Goal: Task Accomplishment & Management: Use online tool/utility

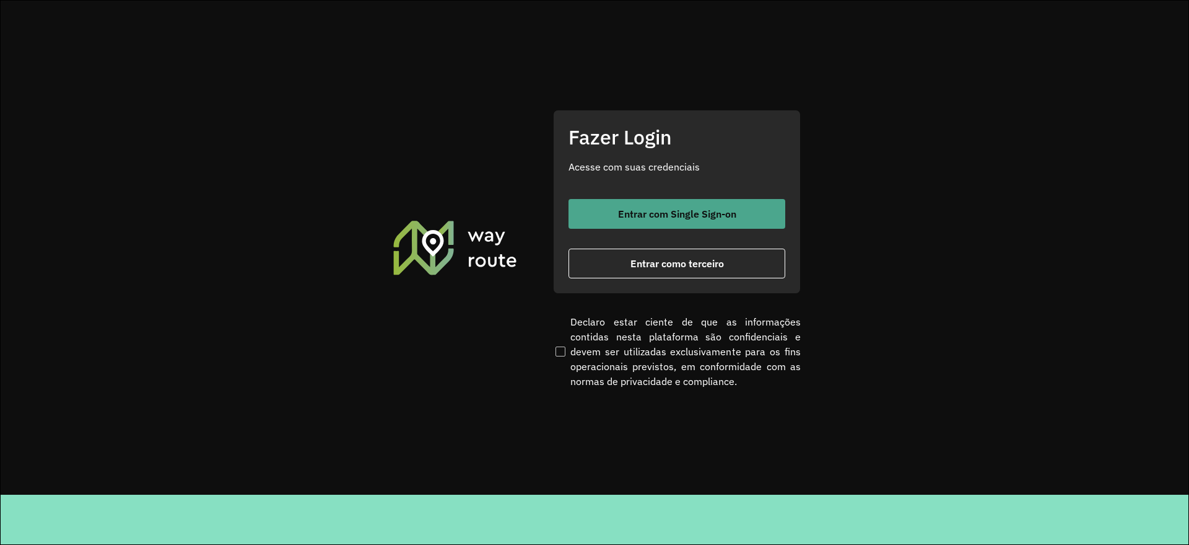
click at [663, 210] on span "Entrar com Single Sign-on" at bounding box center [677, 214] width 118 height 10
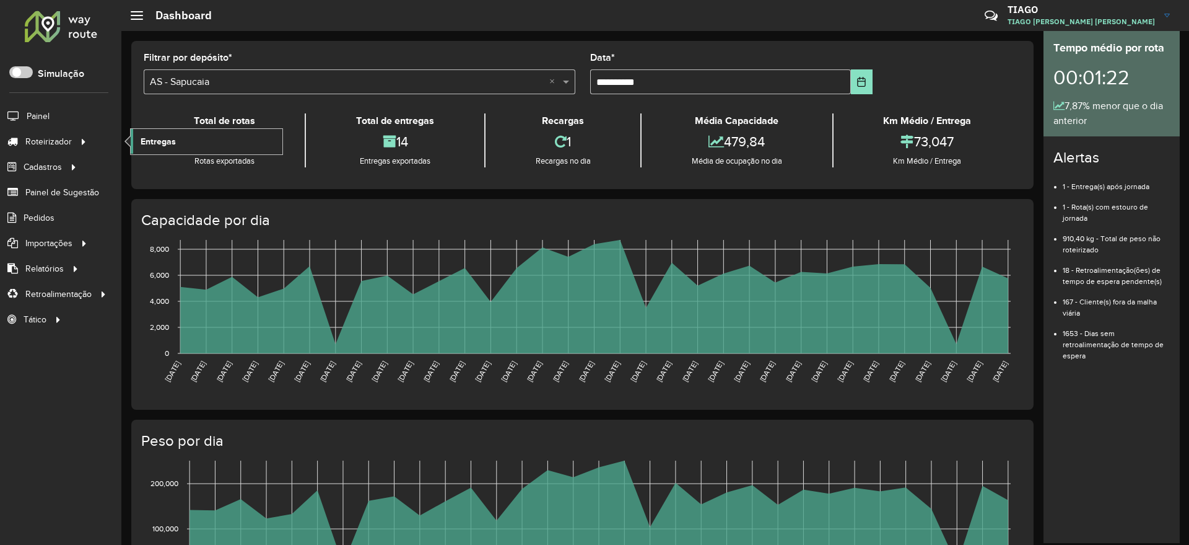
click at [168, 146] on span "Entregas" at bounding box center [158, 141] width 35 height 13
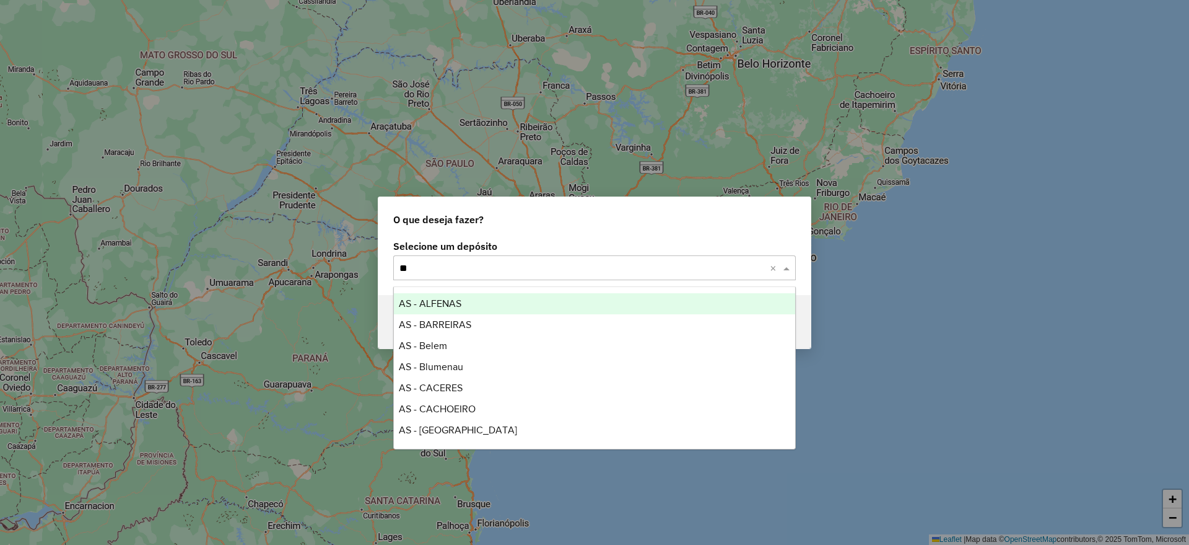
type input "***"
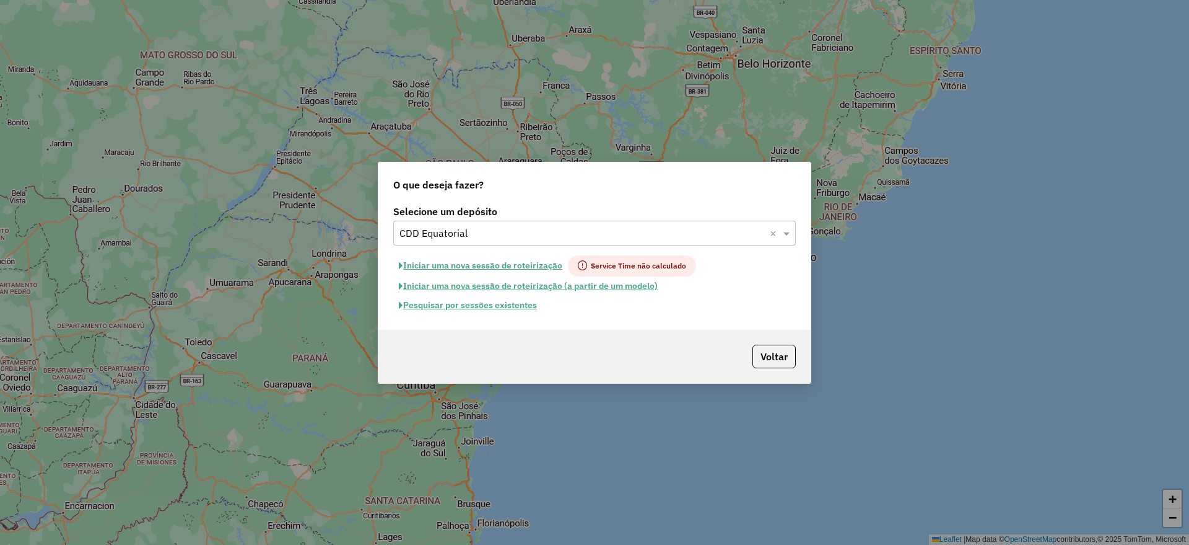
click at [461, 308] on button "Pesquisar por sessões existentes" at bounding box center [467, 304] width 149 height 19
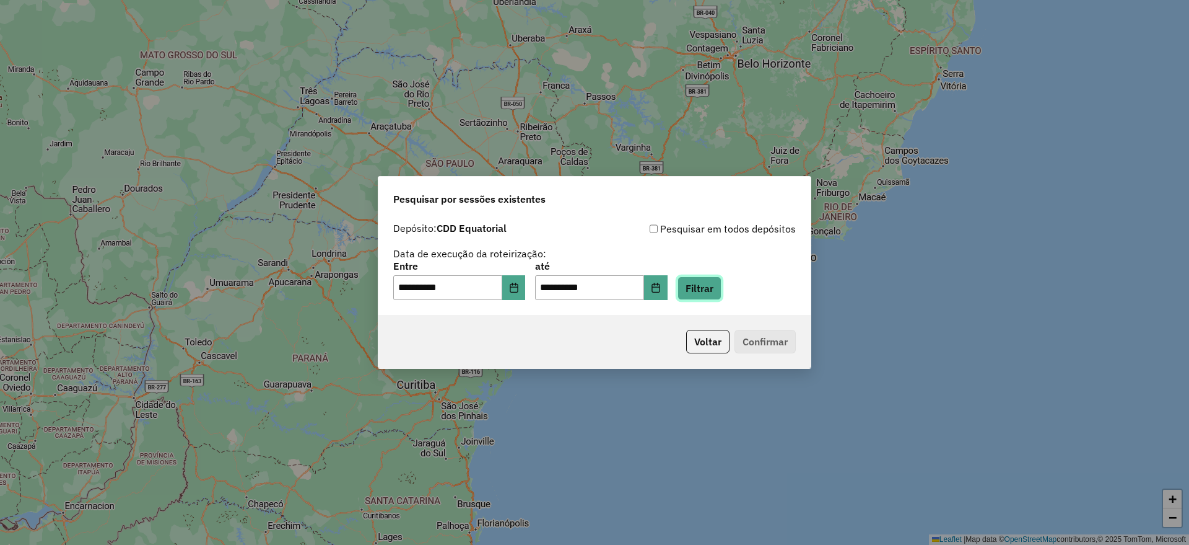
click at [720, 289] on button "Filtrar" at bounding box center [700, 288] width 44 height 24
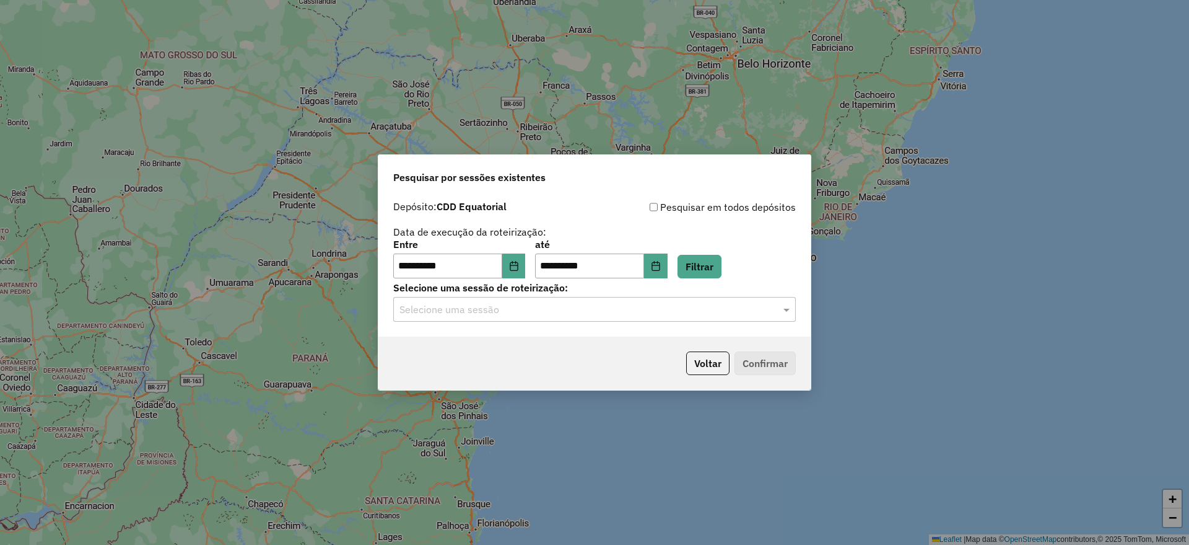
click at [535, 310] on input "text" at bounding box center [582, 309] width 365 height 15
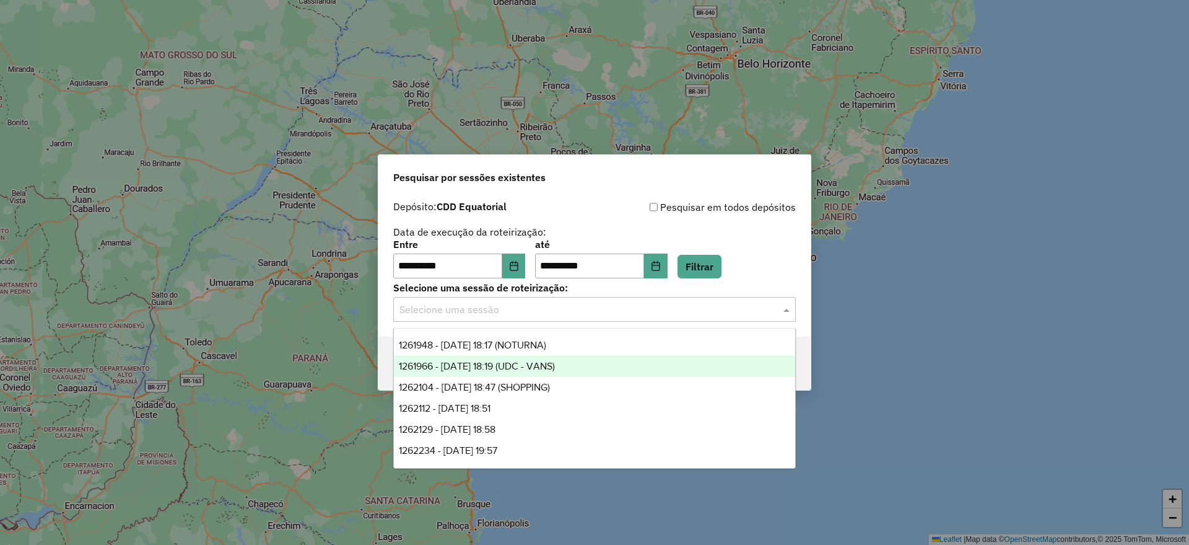
click at [582, 362] on div "1261966 - 09/09/2025 18:19 (UDC - VANS)" at bounding box center [594, 366] width 401 height 21
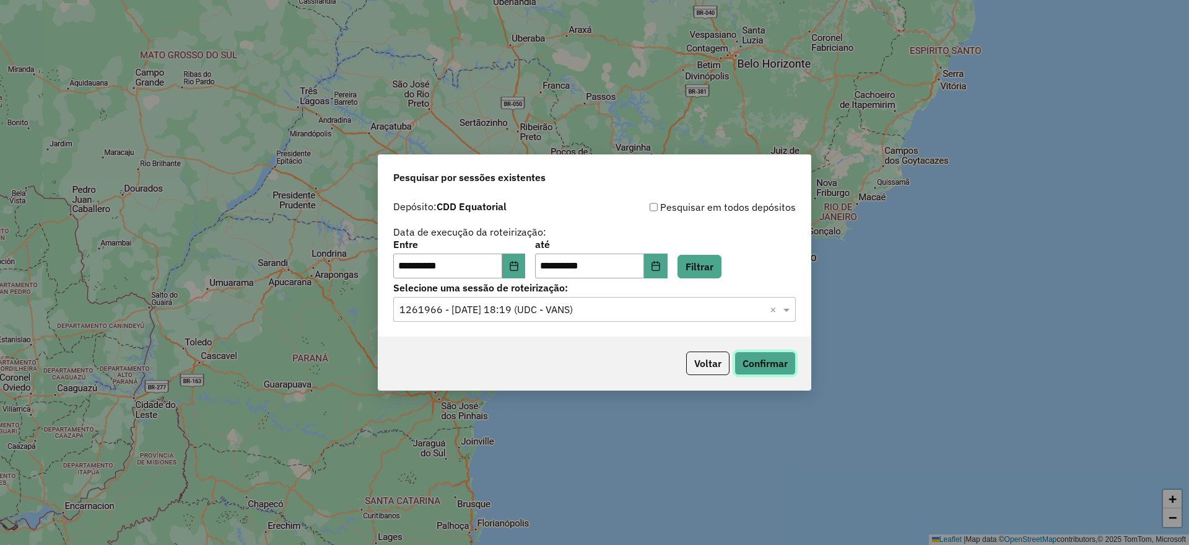
click at [745, 362] on button "Confirmar" at bounding box center [765, 363] width 61 height 24
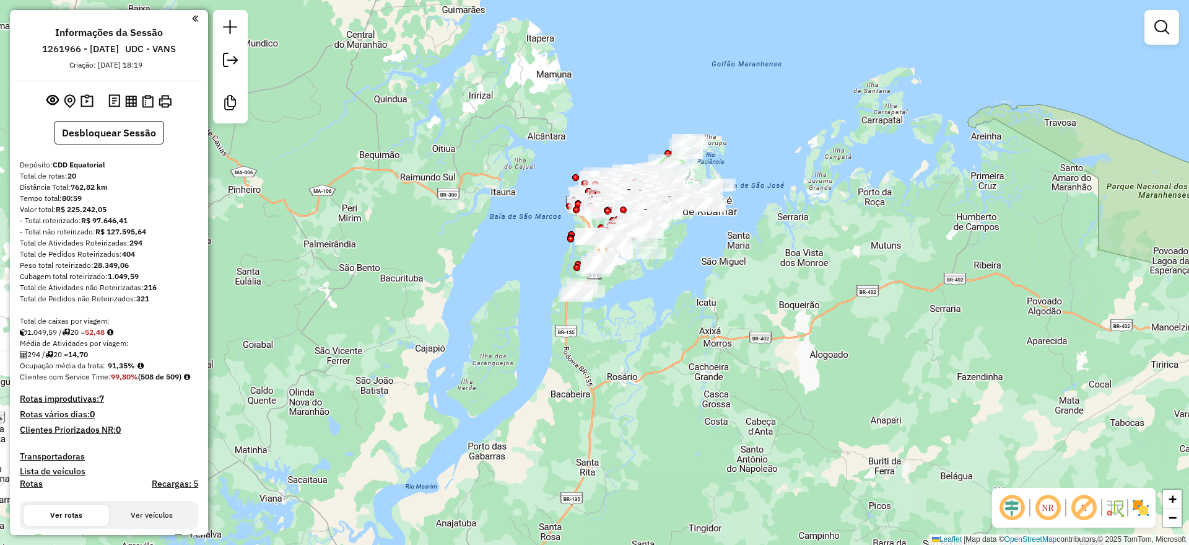
click at [1013, 503] on em at bounding box center [1012, 507] width 30 height 30
click at [1080, 506] on em at bounding box center [1084, 507] width 30 height 30
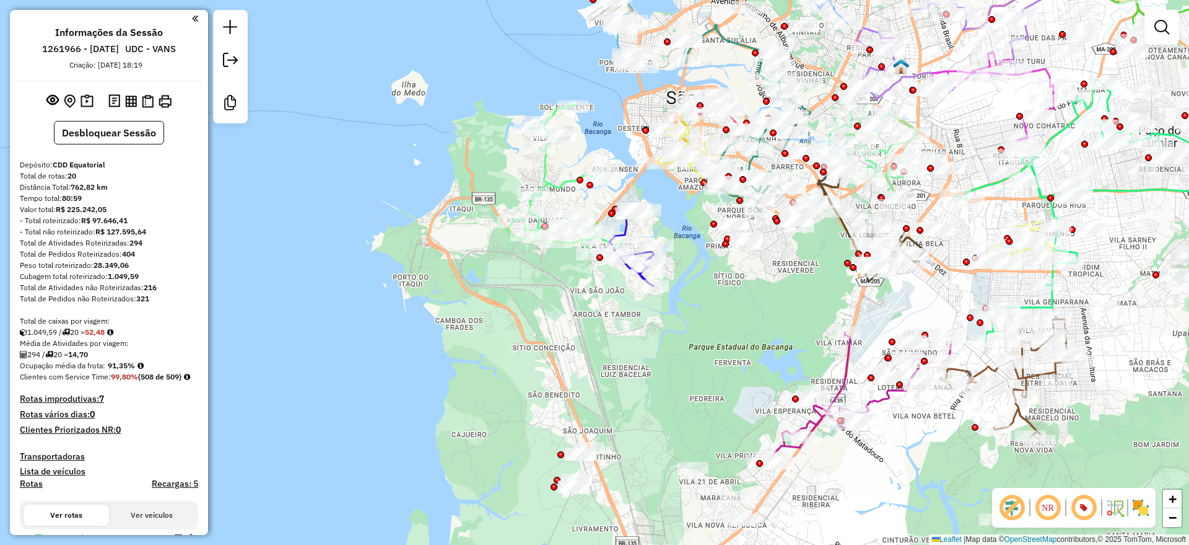
click at [561, 180] on icon at bounding box center [565, 179] width 116 height 151
select select "**********"
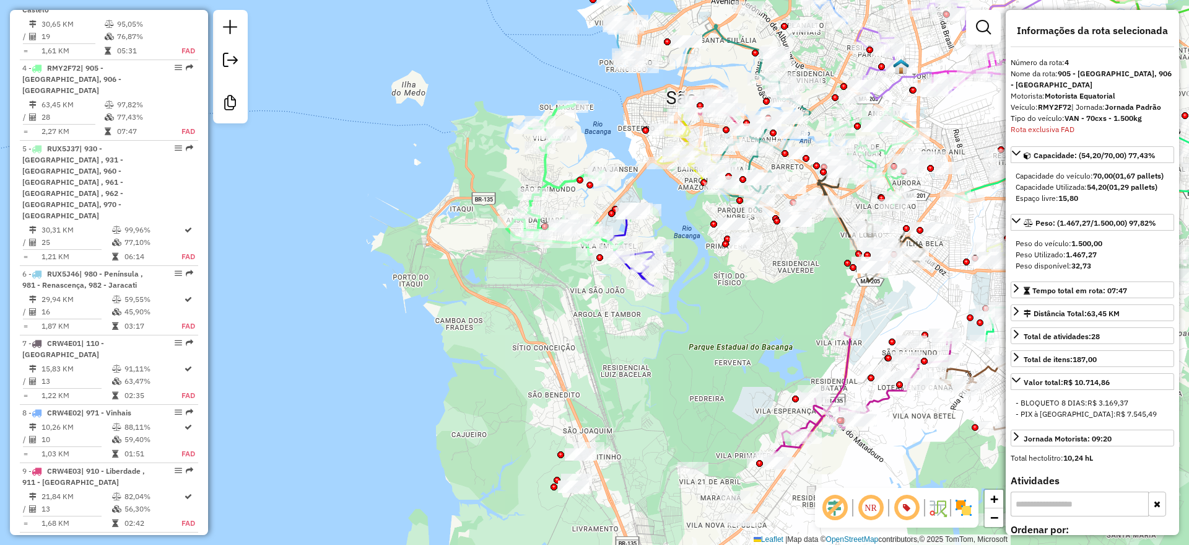
scroll to position [783, 0]
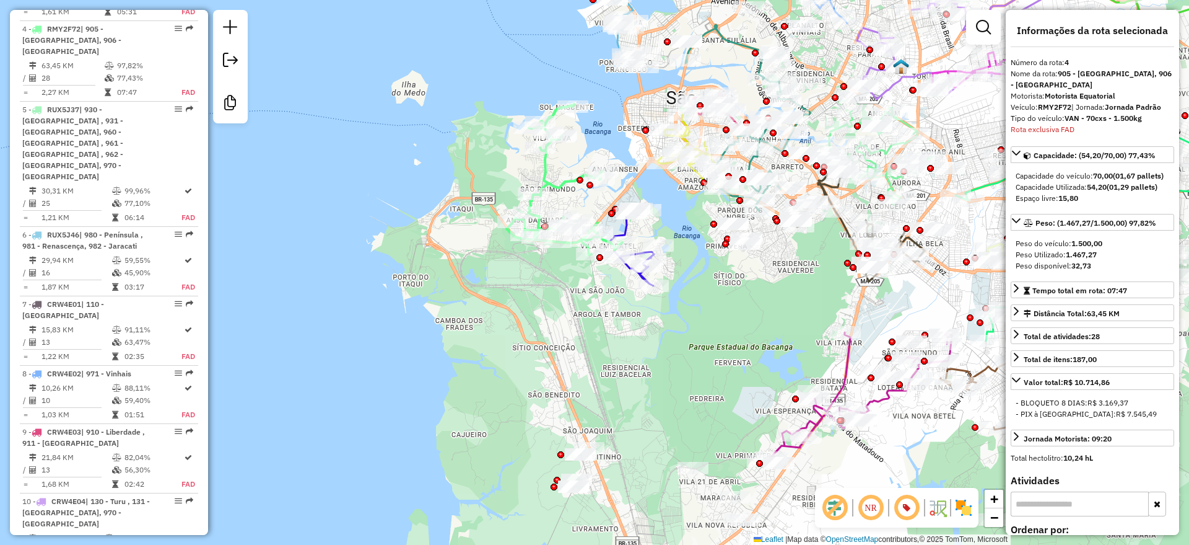
drag, startPoint x: 466, startPoint y: 202, endPoint x: 413, endPoint y: 230, distance: 59.9
click at [405, 224] on div "Rota 4 - Placa RMY2F72 98741132 - 60.820.828 WASHINGTON LUIS COSTA MELO Janela …" at bounding box center [594, 272] width 1189 height 545
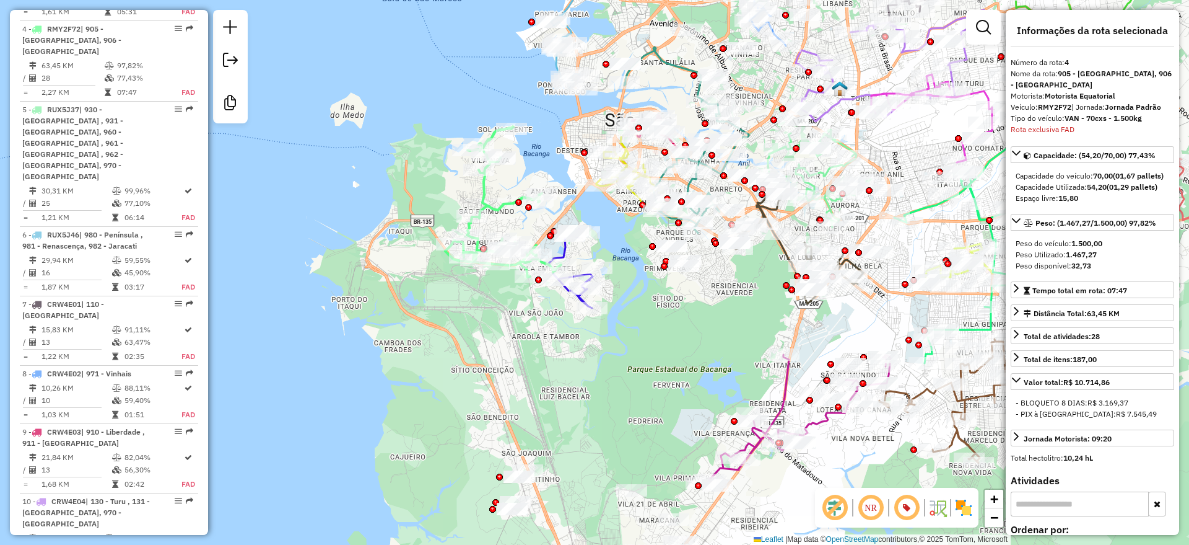
click at [566, 252] on icon at bounding box center [570, 268] width 45 height 79
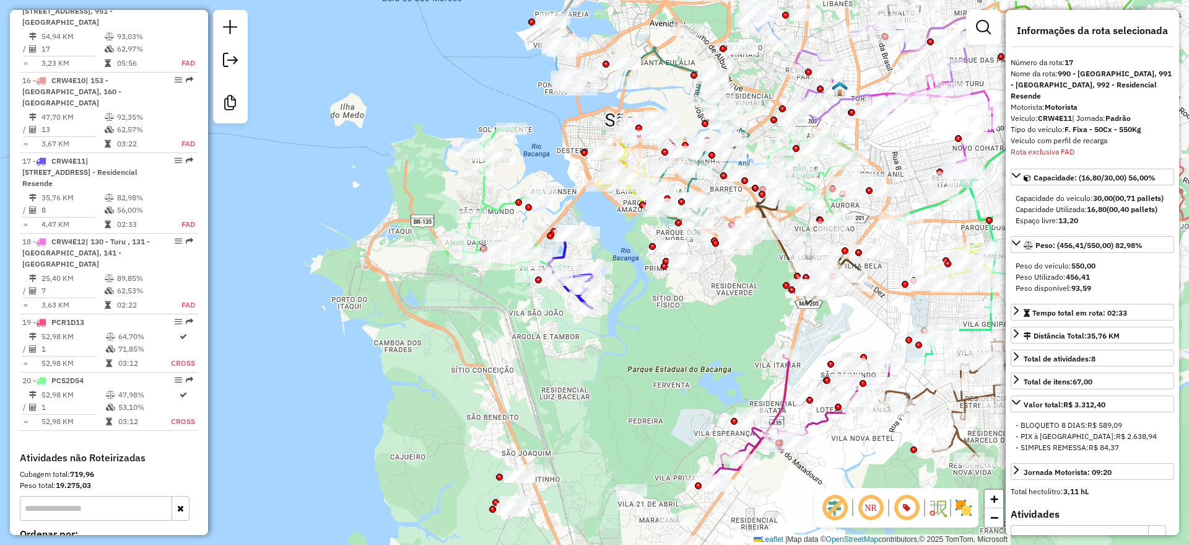
scroll to position [1699, 0]
